Goal: Task Accomplishment & Management: Manage account settings

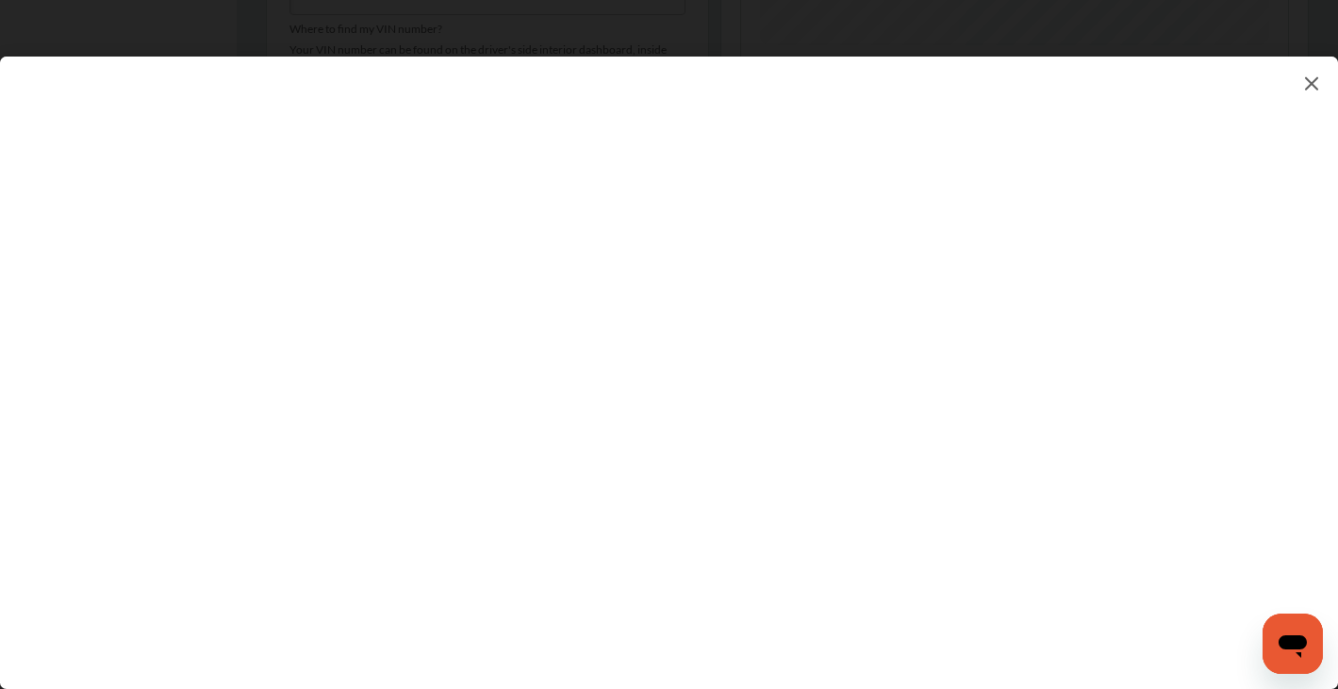
scroll to position [847, 0]
click at [1308, 82] on img at bounding box center [1311, 84] width 23 height 24
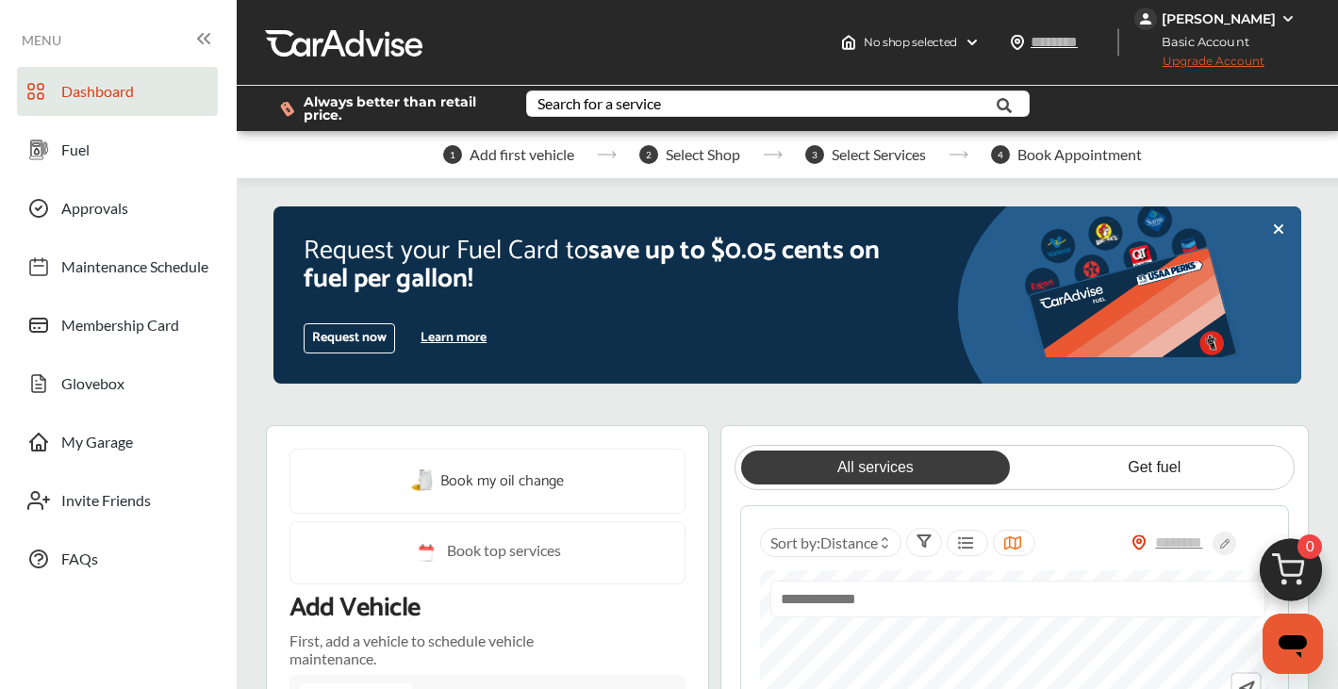
scroll to position [0, 0]
click at [568, 103] on div "Search for a service" at bounding box center [598, 103] width 123 height 15
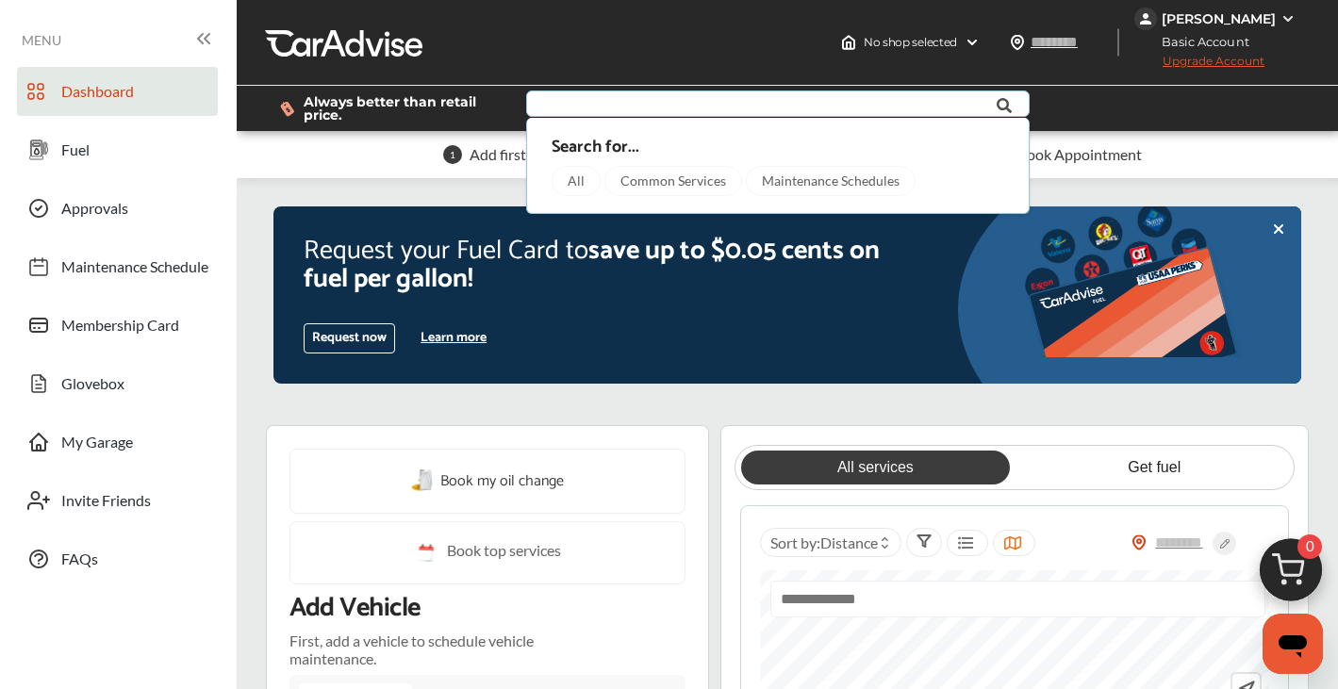
click at [846, 175] on div "Maintenance Schedules" at bounding box center [831, 181] width 170 height 30
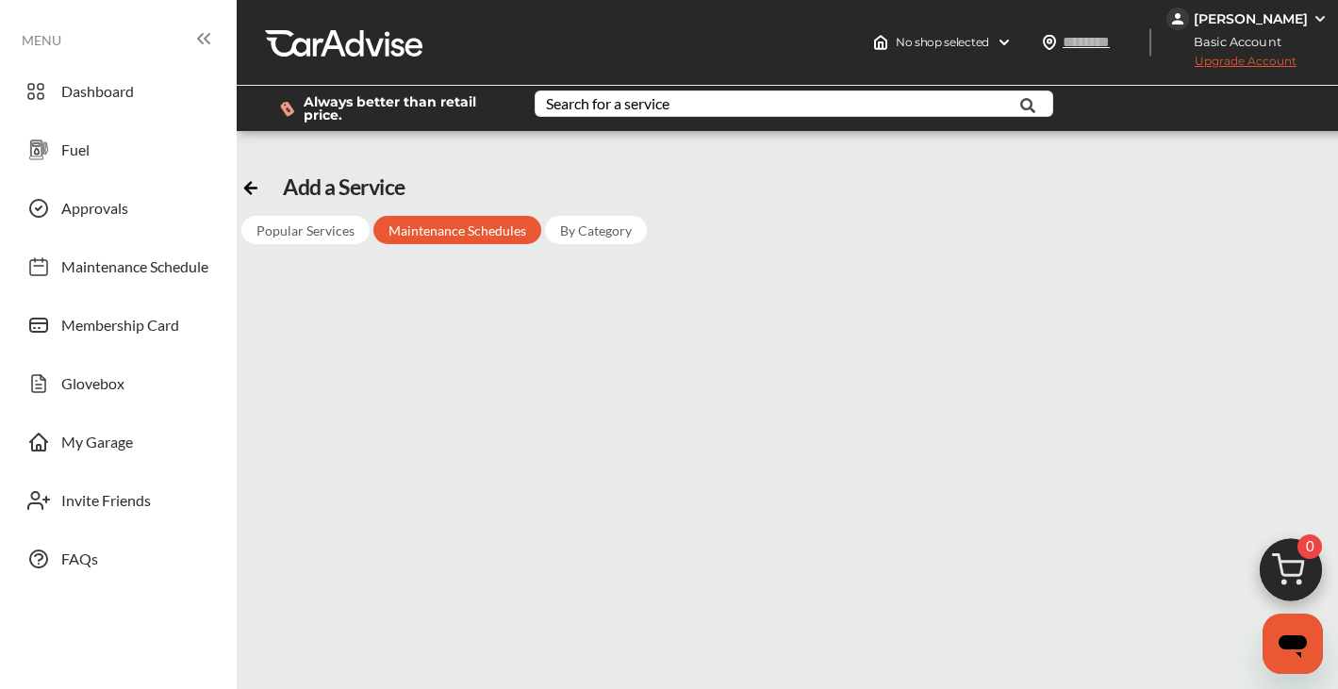
click at [1207, 16] on div "[PERSON_NAME]" at bounding box center [1250, 18] width 114 height 17
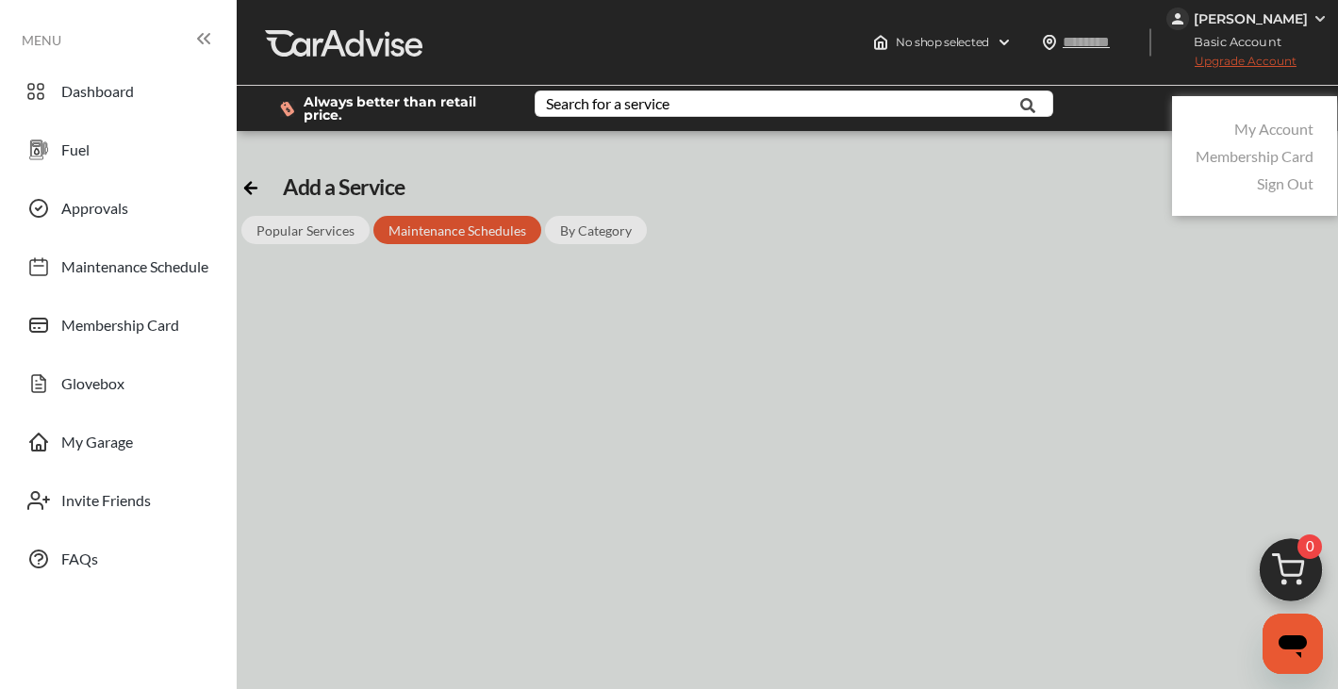
click at [1261, 129] on link "My Account" at bounding box center [1273, 129] width 79 height 18
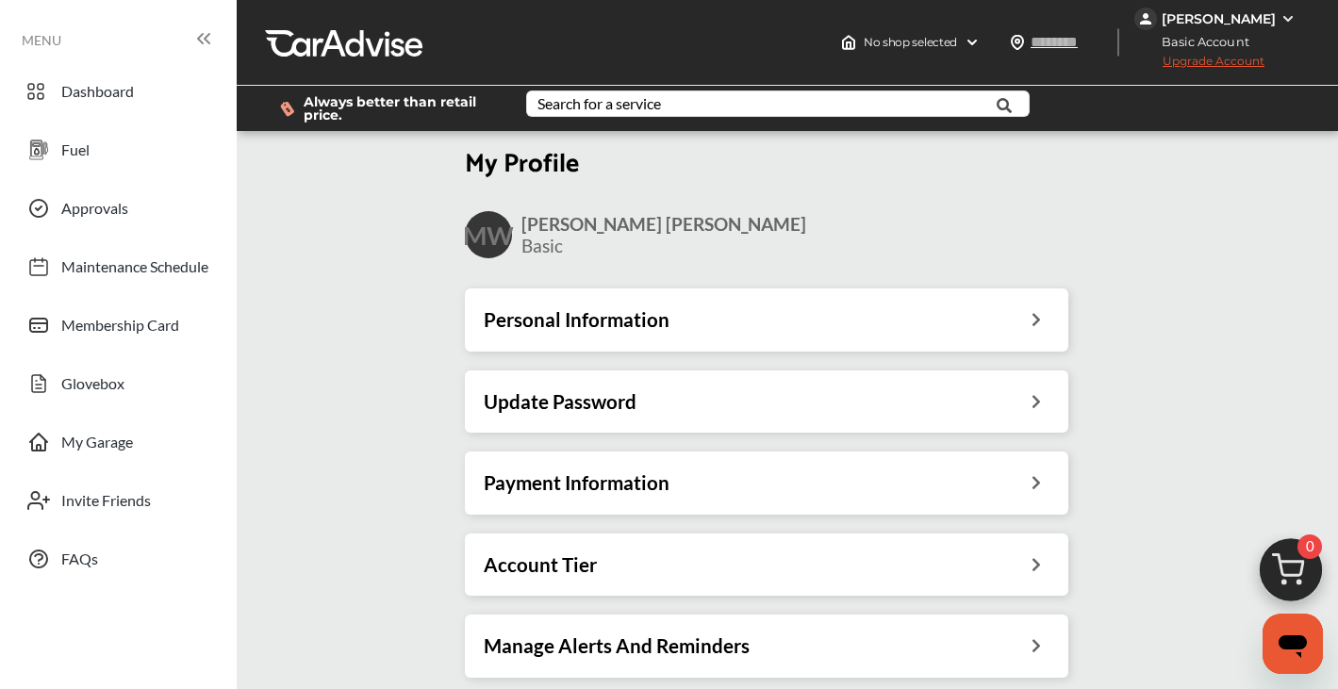
click at [646, 316] on h3 "Personal Information" at bounding box center [577, 319] width 186 height 25
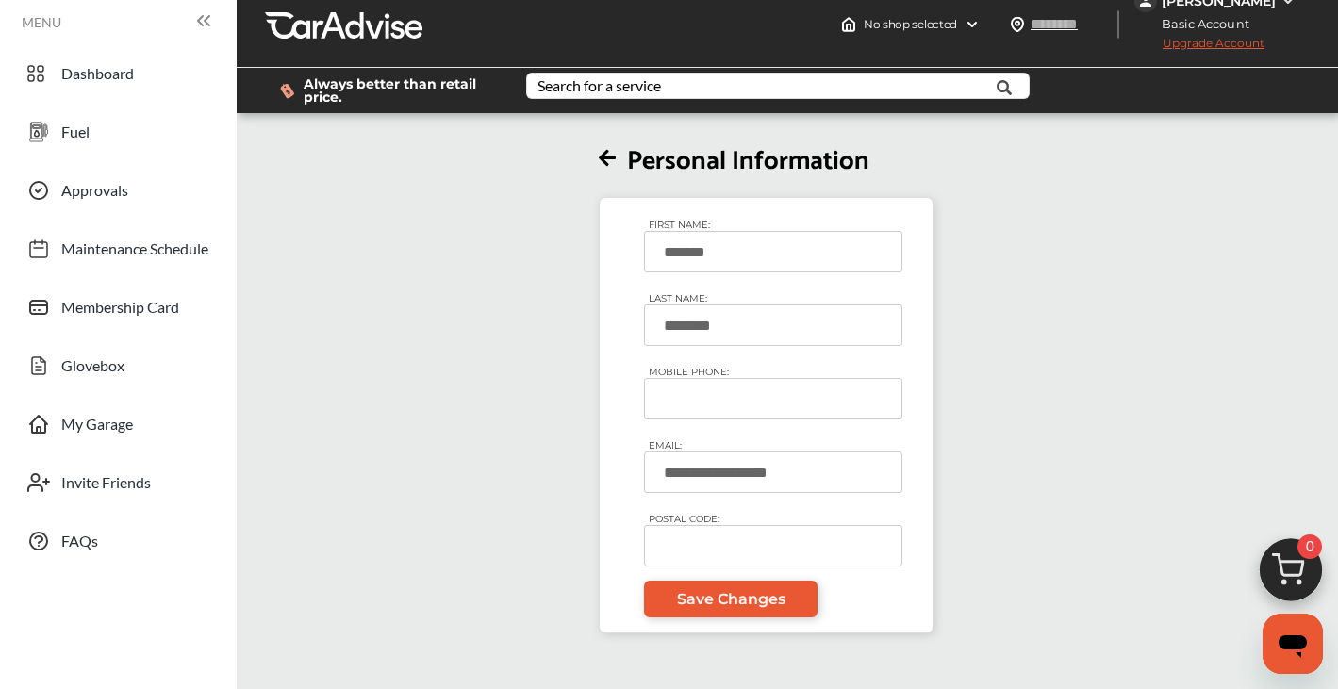
scroll to position [16, 0]
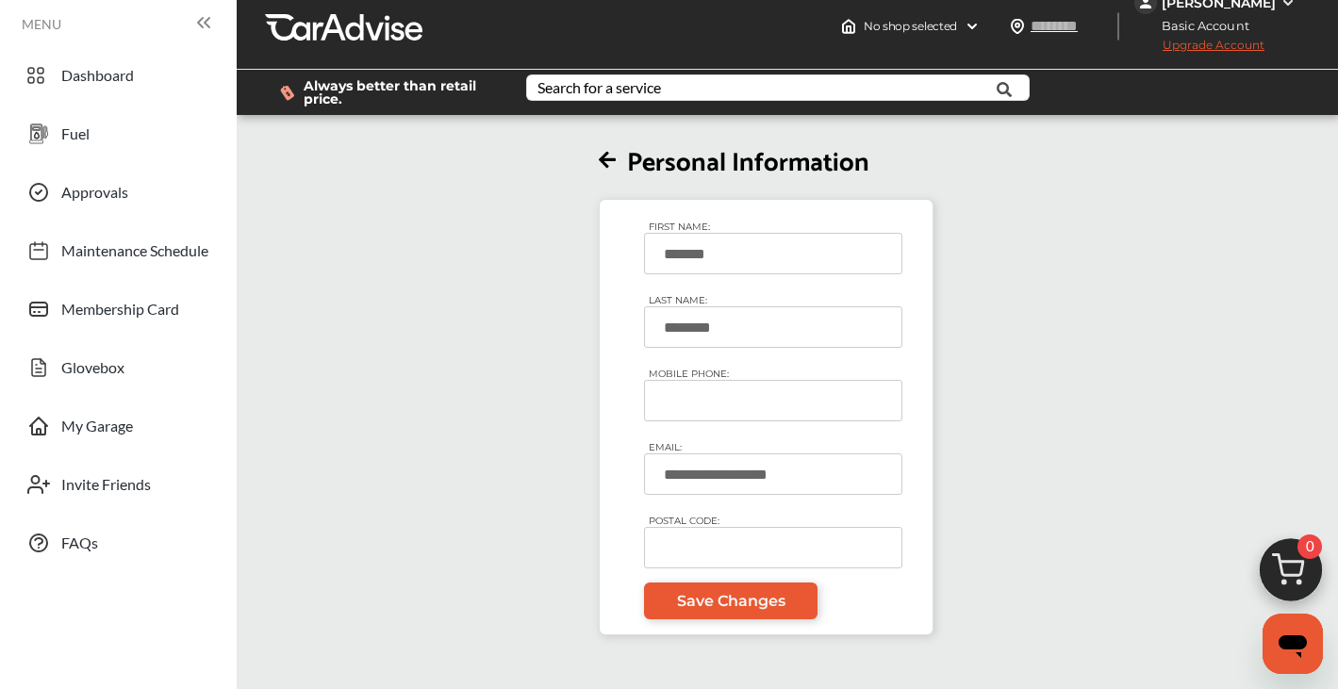
click at [609, 157] on icon at bounding box center [607, 161] width 17 height 20
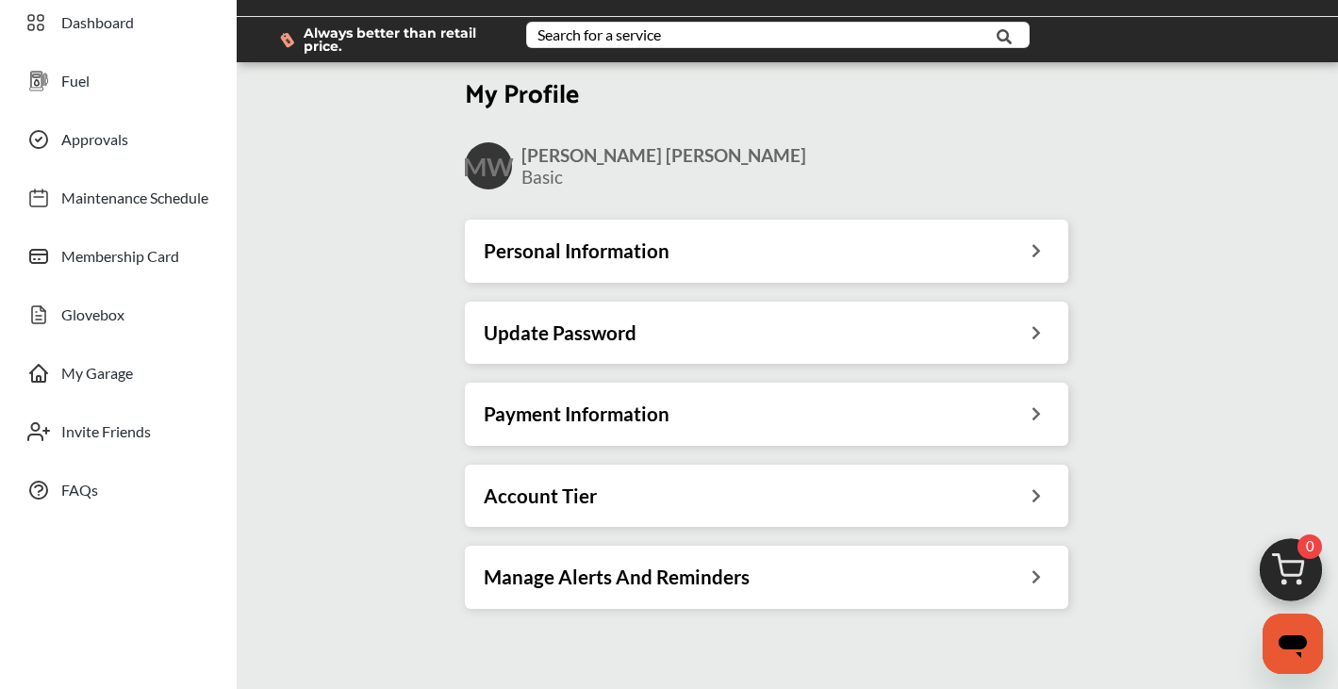
scroll to position [73, 0]
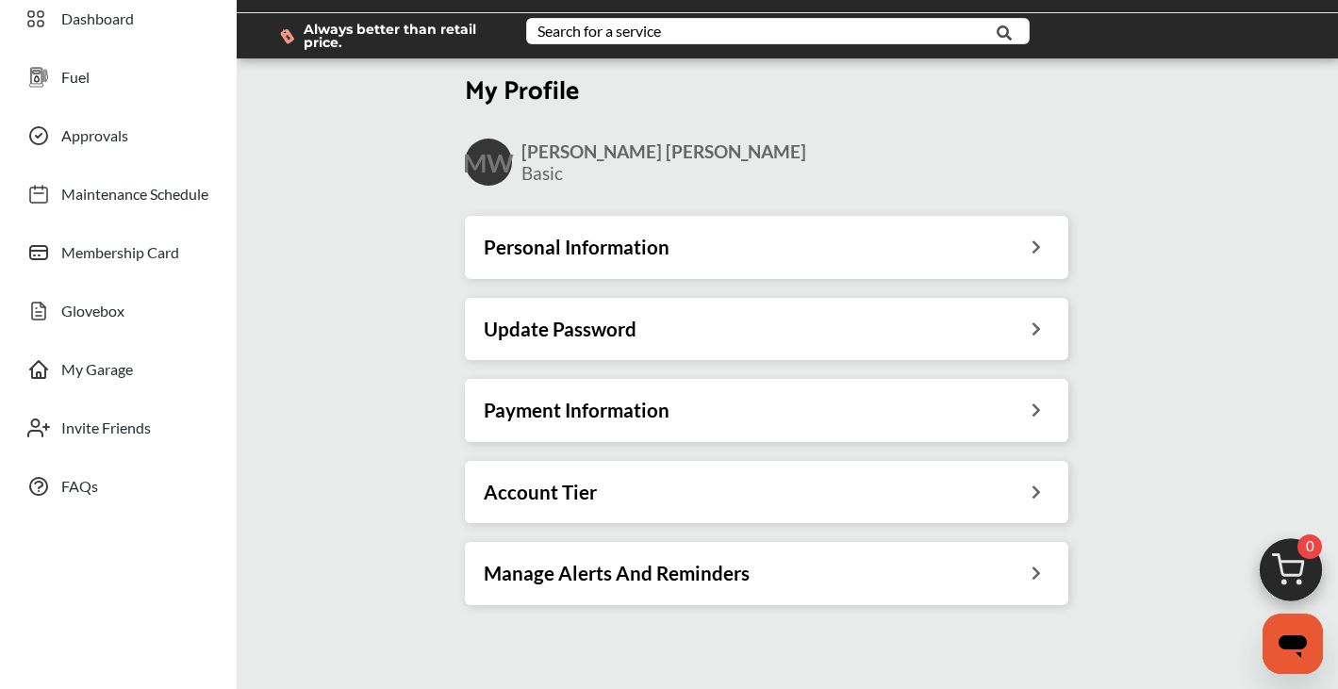
click at [604, 410] on h3 "Payment Information" at bounding box center [577, 410] width 186 height 25
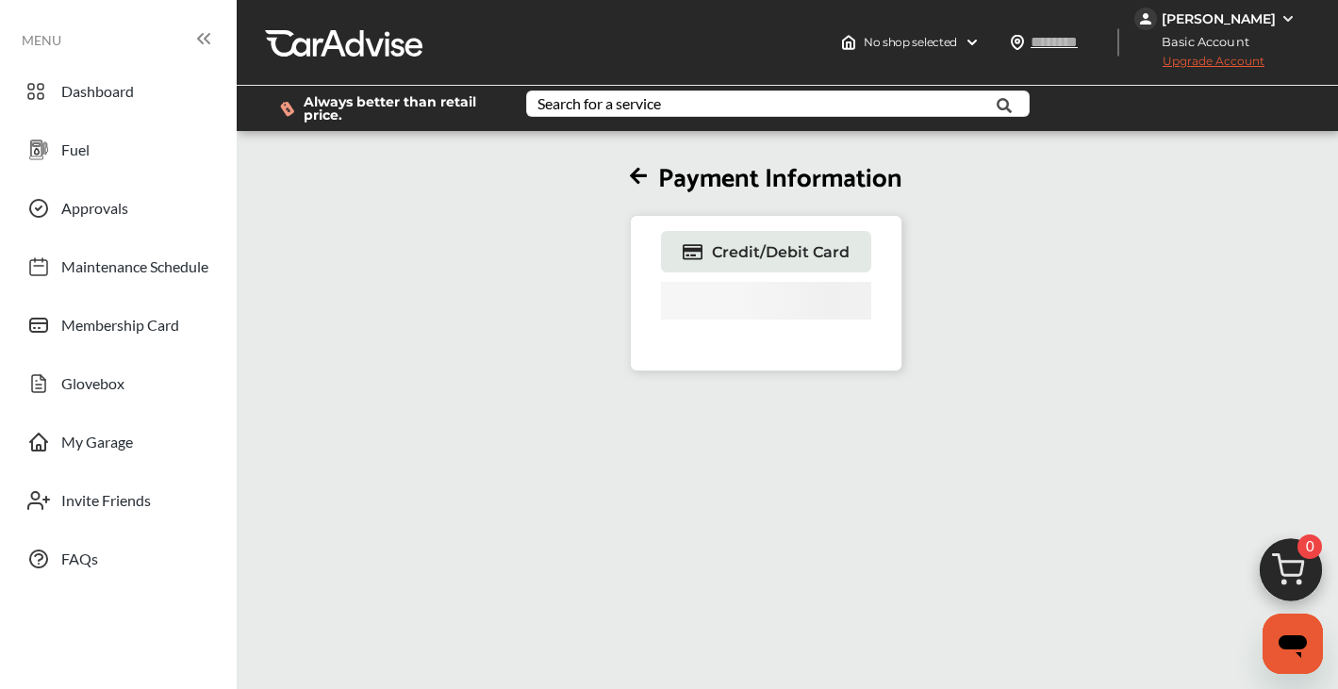
click at [635, 174] on icon at bounding box center [638, 177] width 17 height 20
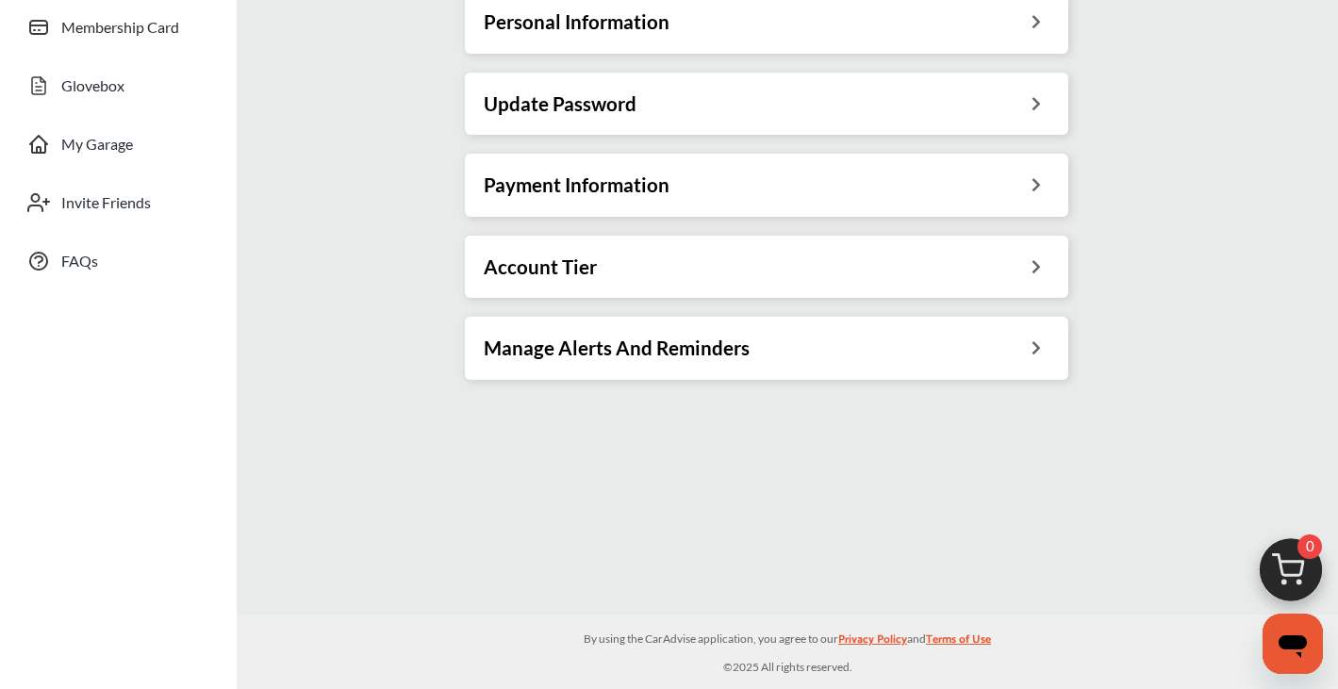
scroll to position [302, 0]
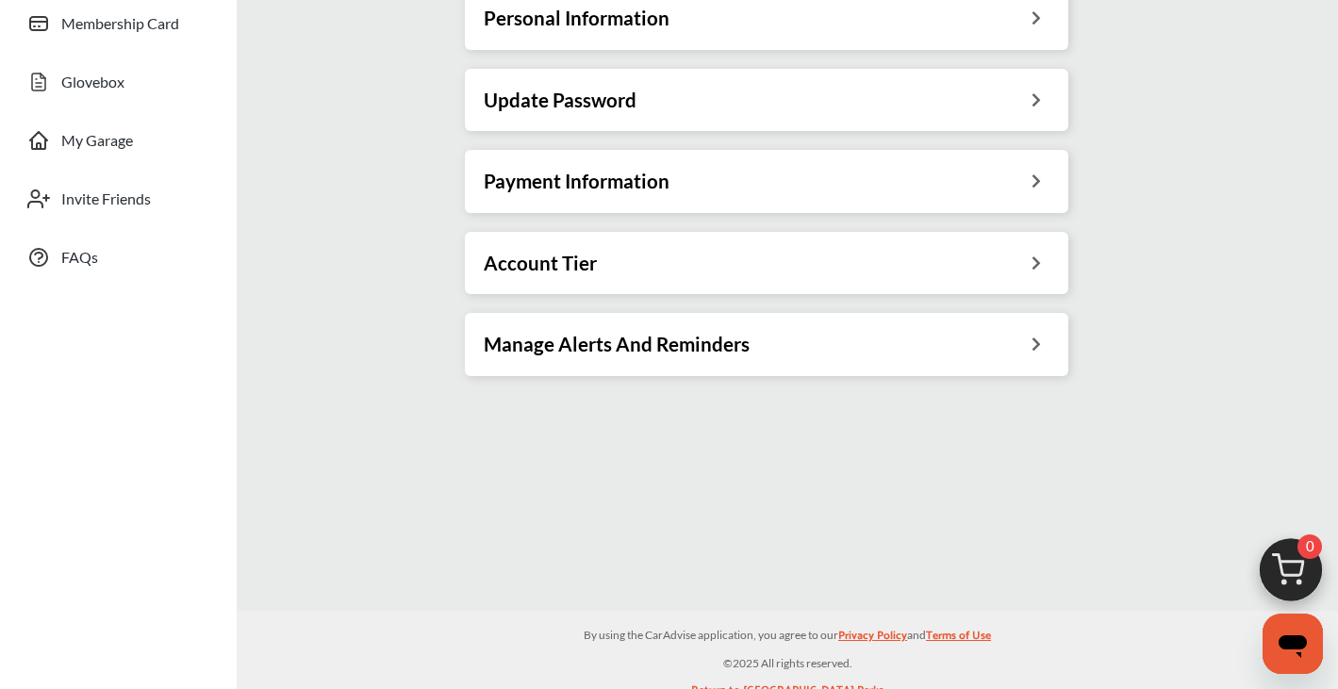
click at [571, 264] on h3 "Account Tier" at bounding box center [540, 263] width 113 height 25
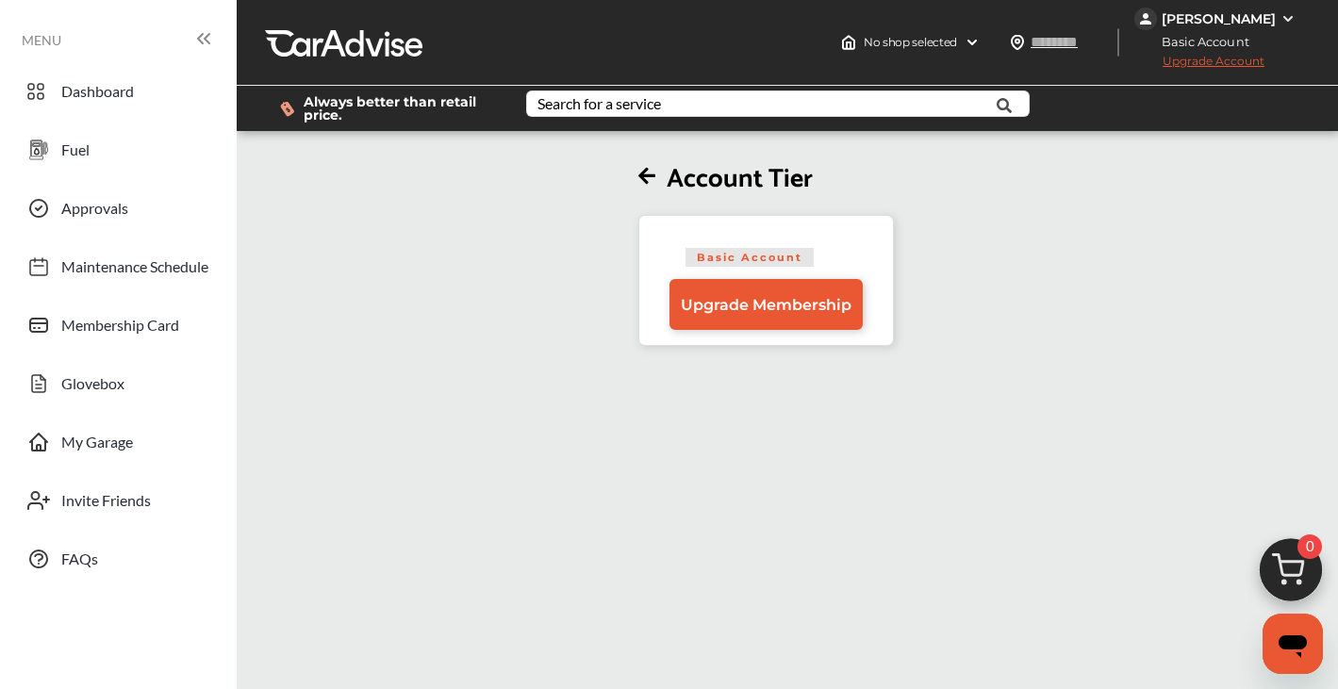
click at [640, 181] on icon at bounding box center [646, 177] width 17 height 20
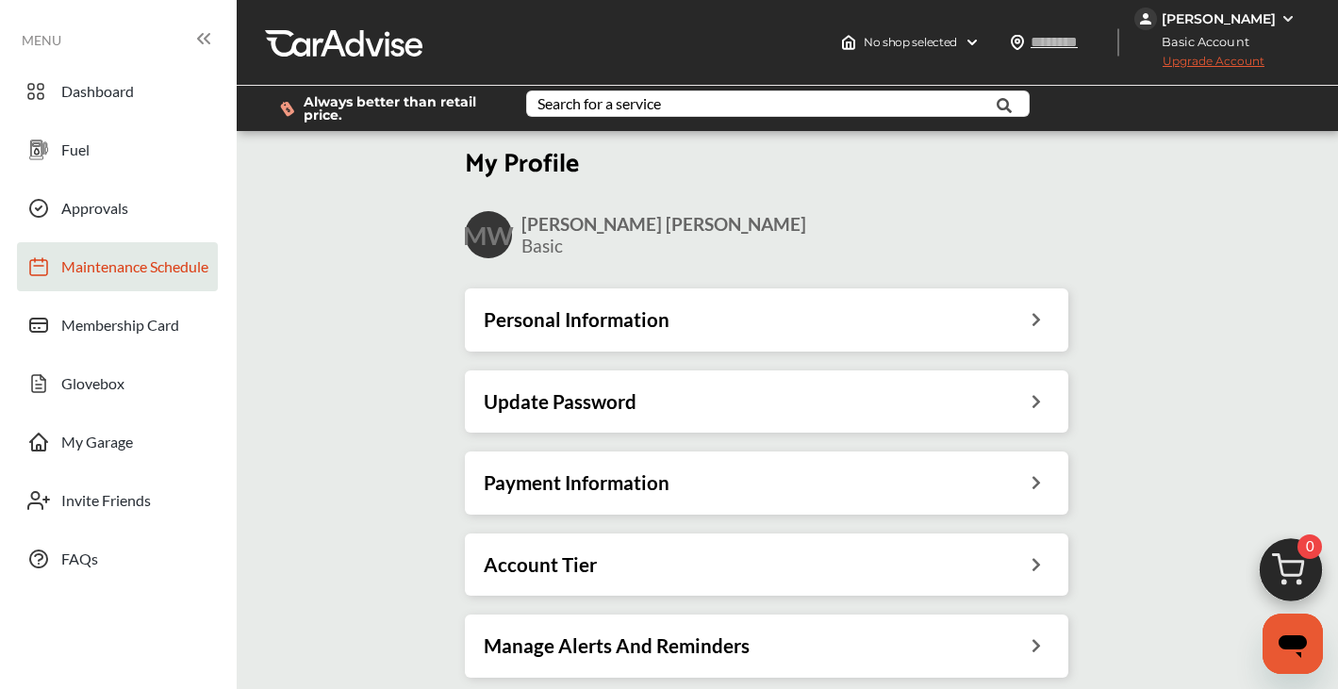
click at [193, 262] on span "Maintenance Schedule" at bounding box center [134, 269] width 147 height 25
